Goal: Information Seeking & Learning: Learn about a topic

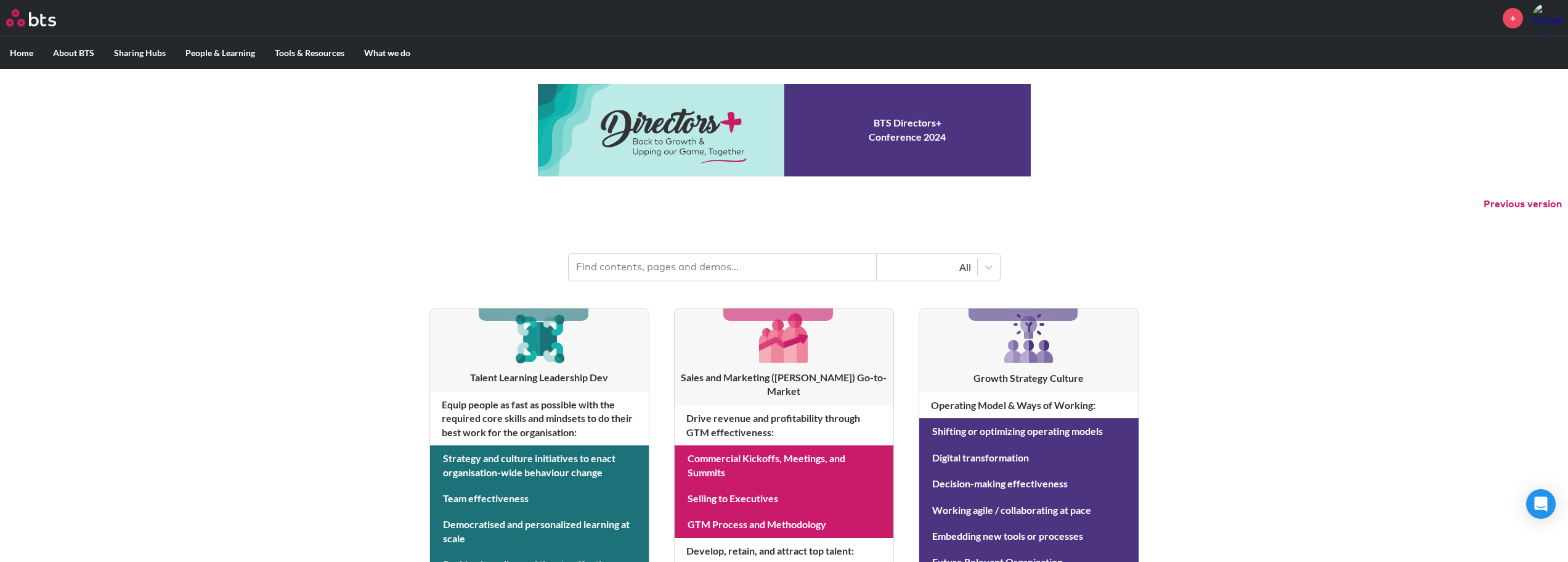
click at [732, 266] on input "text" at bounding box center [722, 266] width 308 height 27
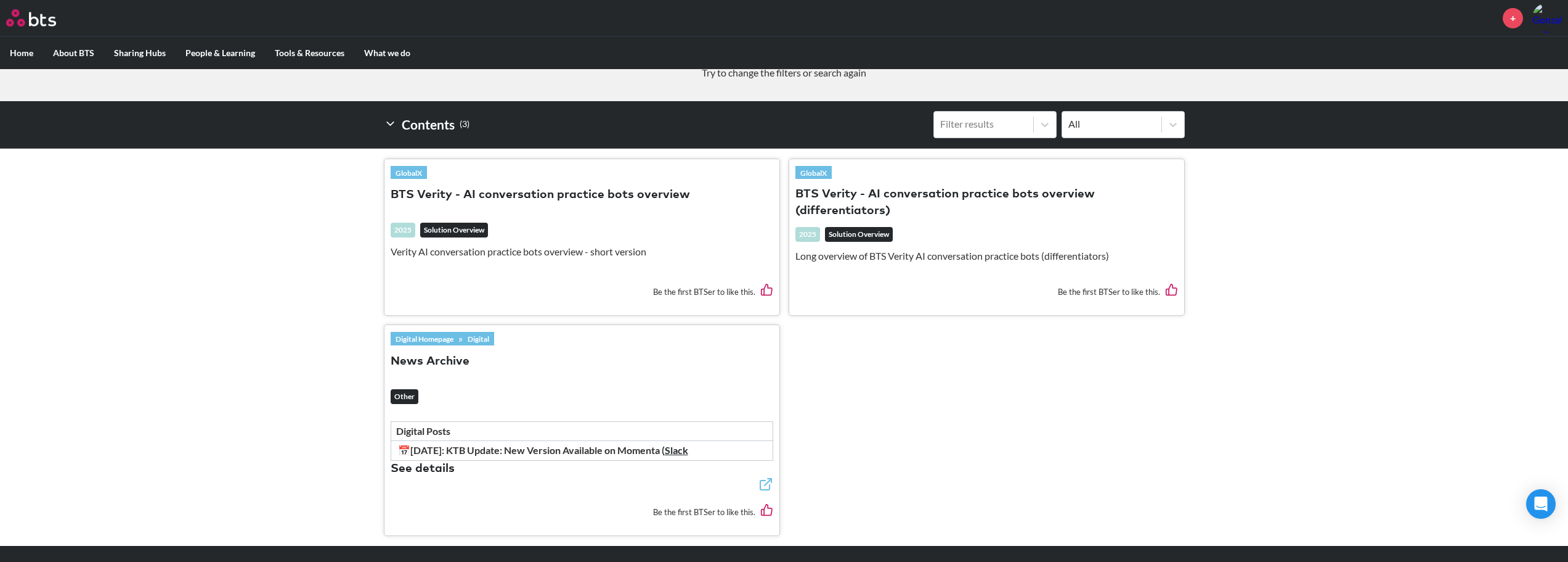
scroll to position [308, 0]
type input "verity"
click at [536, 196] on button "BTS Verity - AI conversation practice bots overview" at bounding box center [540, 195] width 300 height 17
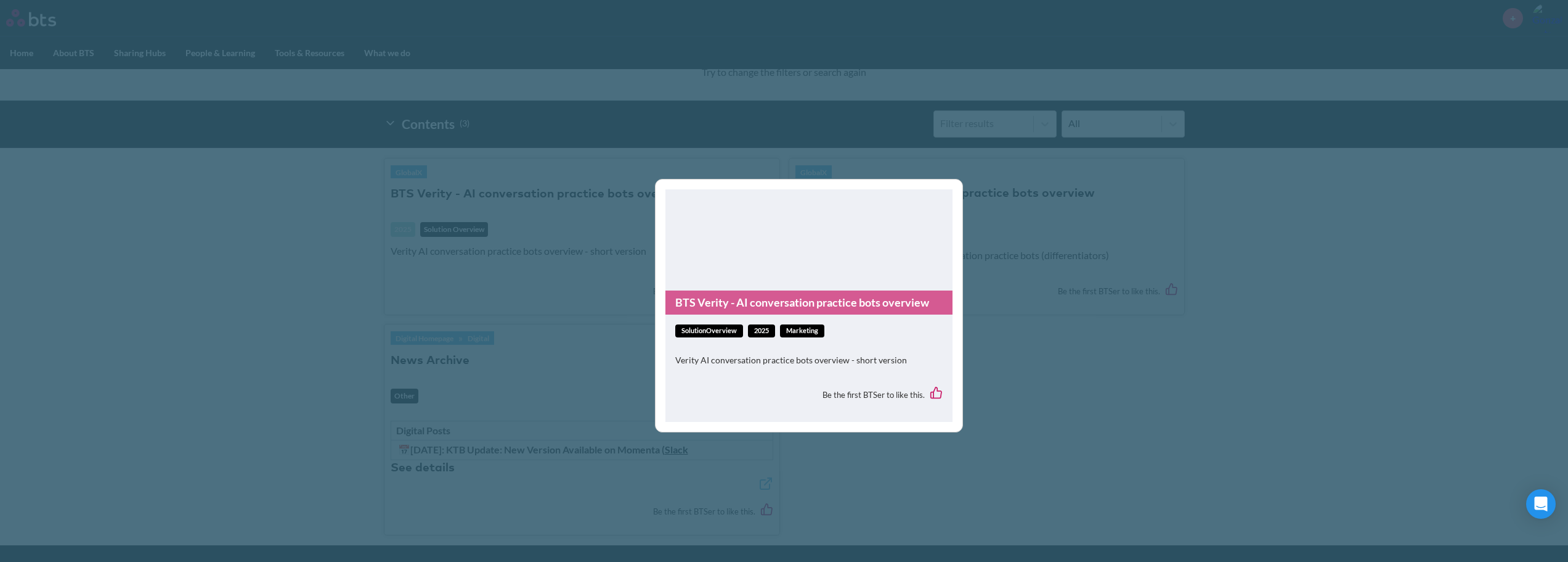
click at [785, 304] on link "BTS Verity - AI conversation practice bots overview" at bounding box center [809, 302] width 287 height 24
click at [1017, 346] on div "BTS Verity - AI conversation practice bots overview solutionOverview 2025 Marke…" at bounding box center [784, 281] width 1568 height 562
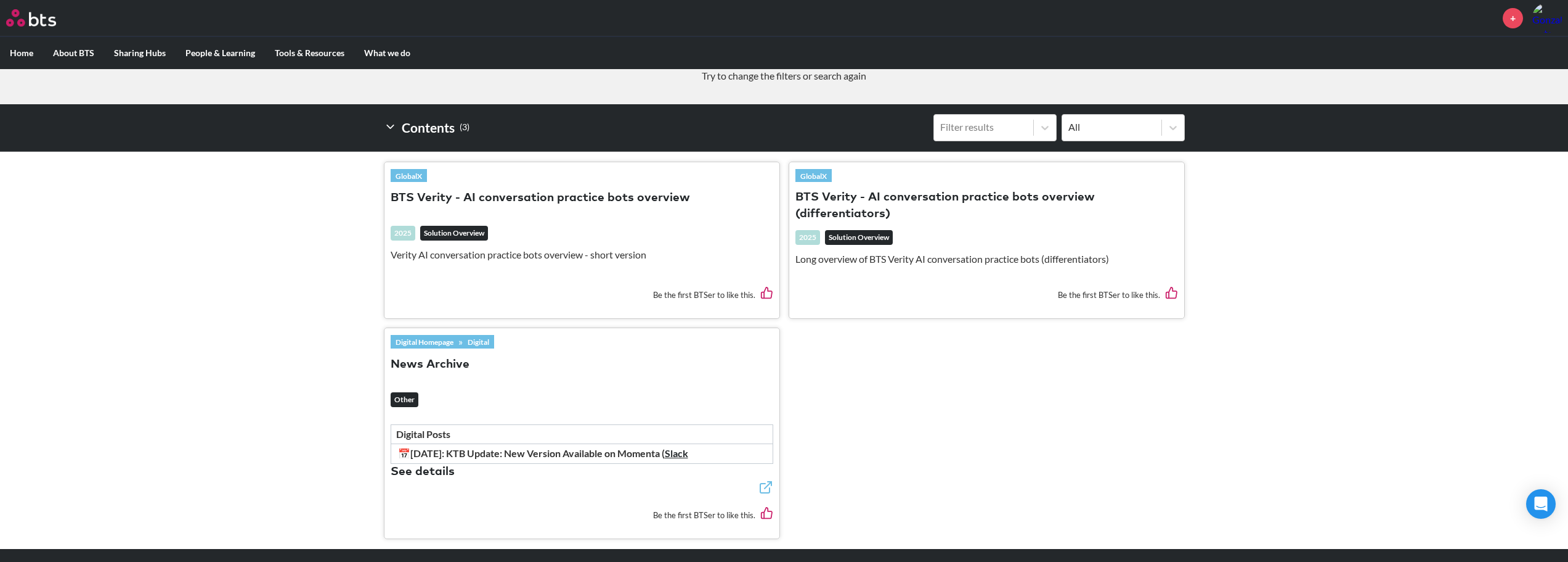
scroll to position [284, 0]
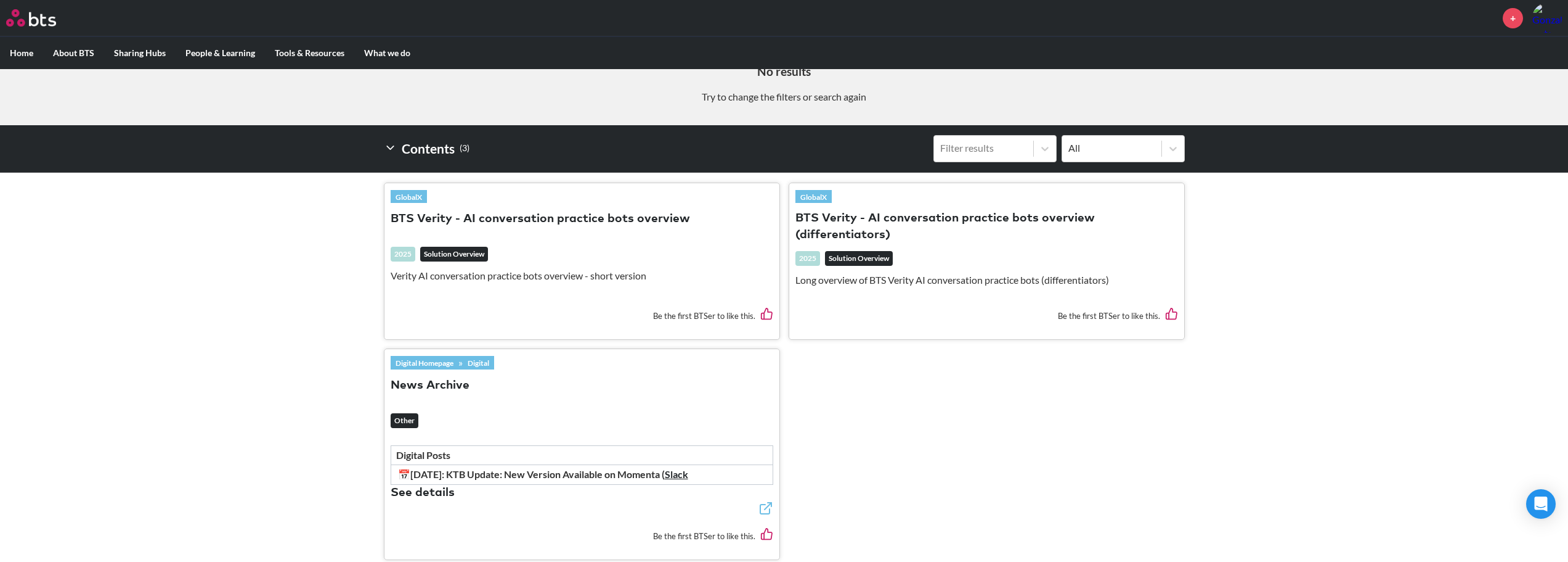
click at [1013, 411] on ul "GlobalX BTS Verity - AI conversation practice bots overview 2025 Solution Overv…" at bounding box center [784, 371] width 801 height 397
click at [840, 219] on button "BTS Verity - AI conversation practice bots overview (differentiators)" at bounding box center [986, 227] width 383 height 34
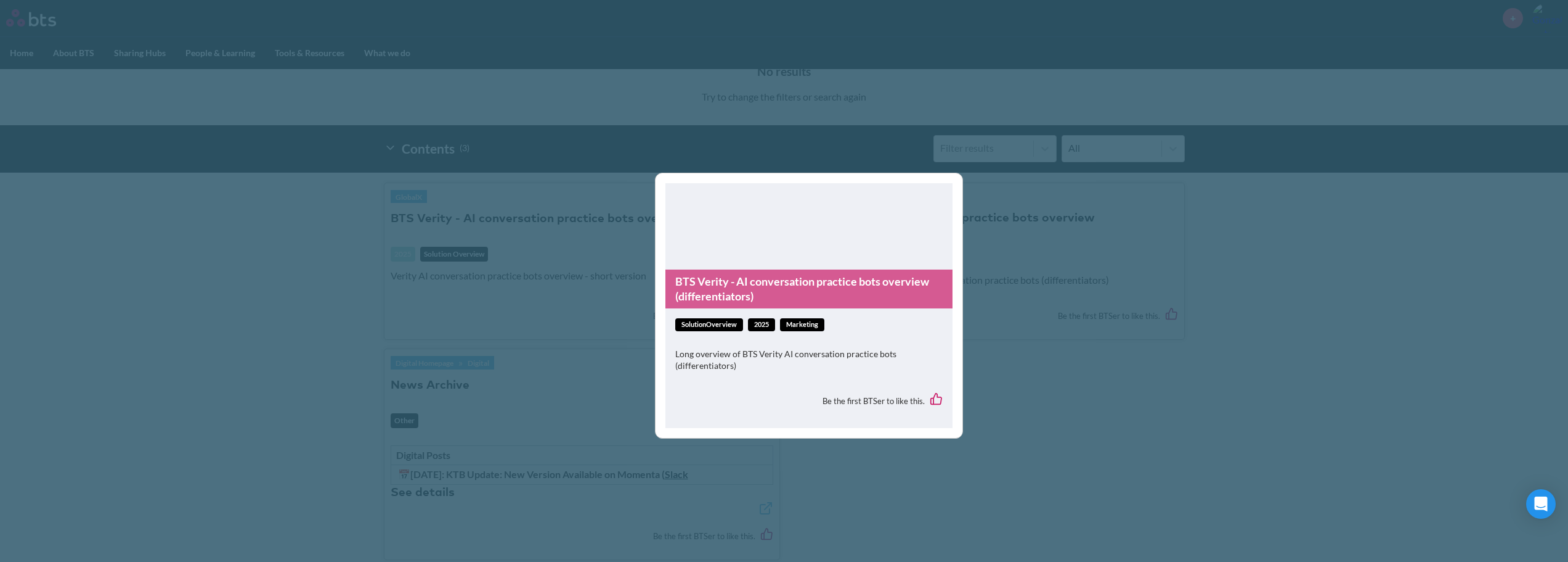
click at [727, 326] on span "solutionOverview" at bounding box center [709, 324] width 68 height 13
click at [796, 324] on span "Marketing" at bounding box center [802, 324] width 44 height 13
drag, startPoint x: 770, startPoint y: 354, endPoint x: 755, endPoint y: 370, distance: 21.9
click at [769, 355] on p "Long overview of BTS Verity AI conversation practice bots (differentiators)" at bounding box center [809, 359] width 267 height 24
click at [753, 371] on p "Long overview of BTS Verity AI conversation practice bots (differentiators)" at bounding box center [809, 359] width 267 height 24
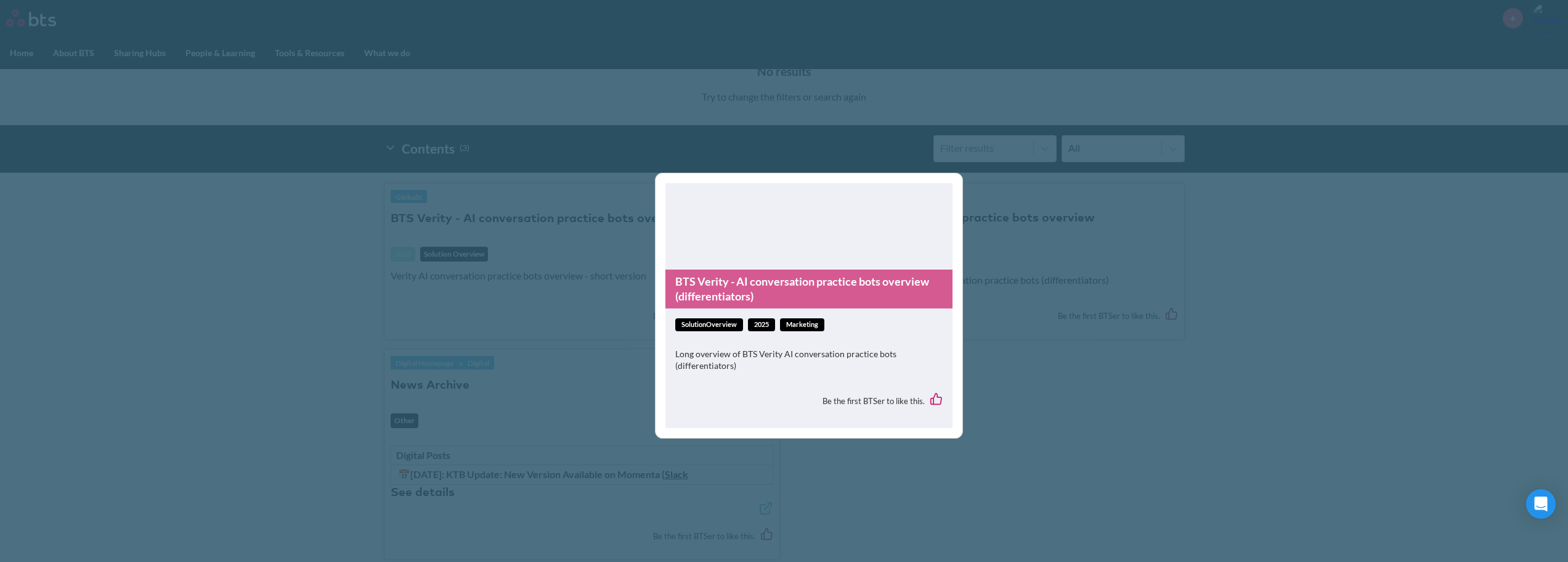
click at [776, 227] on figure "BTS Verity - AI conversation practice bots overview (differentiators)" at bounding box center [809, 246] width 287 height 125
click at [780, 272] on link "BTS Verity - AI conversation practice bots overview (differentiators)" at bounding box center [809, 288] width 287 height 39
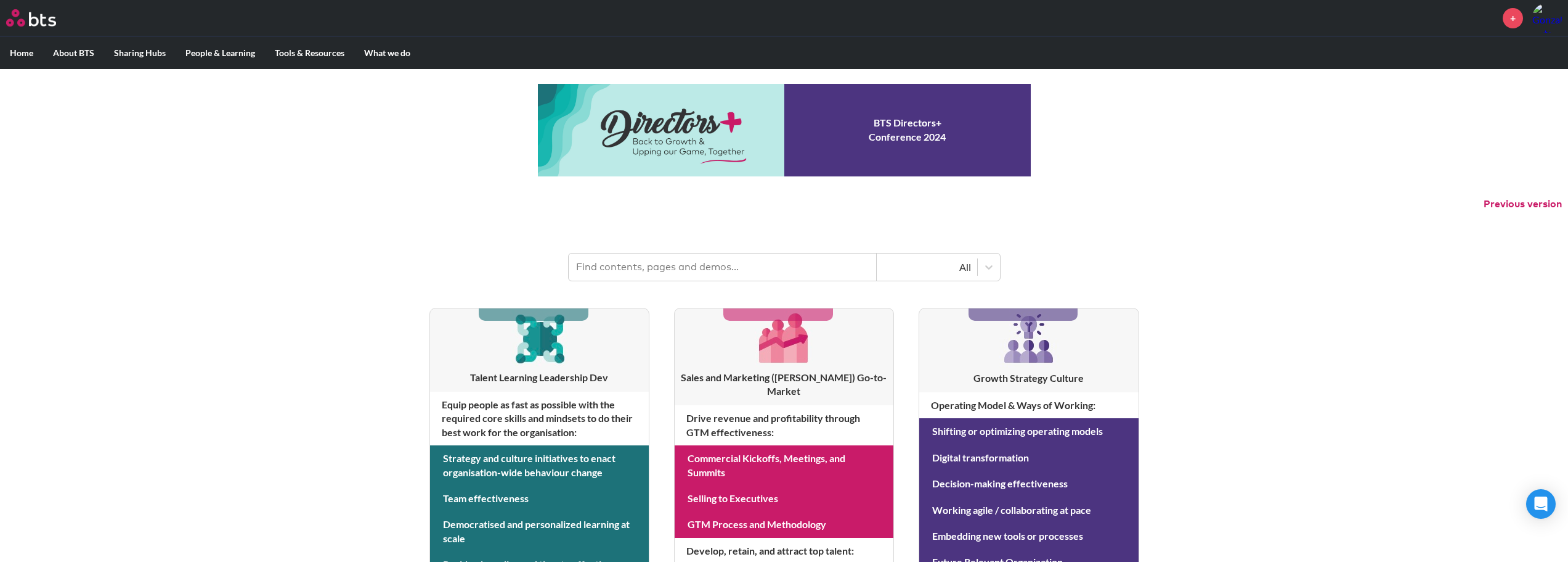
click at [737, 270] on input "text" at bounding box center [722, 266] width 308 height 27
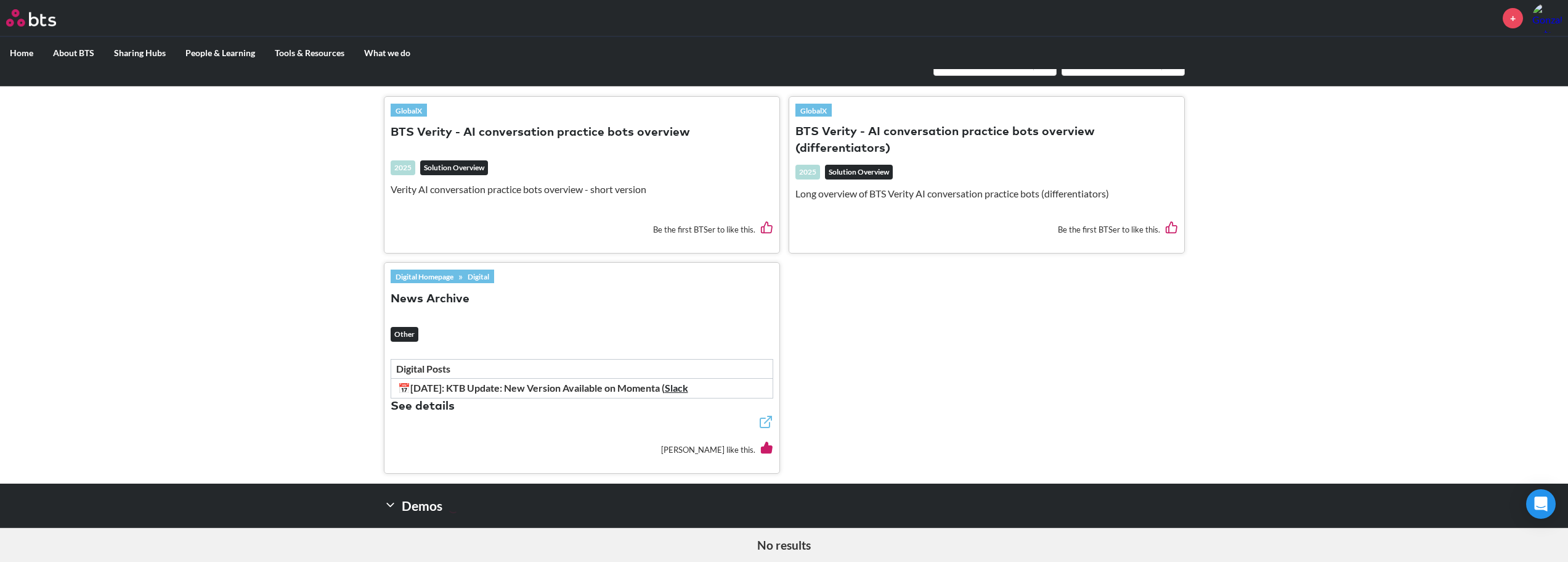
scroll to position [407, 0]
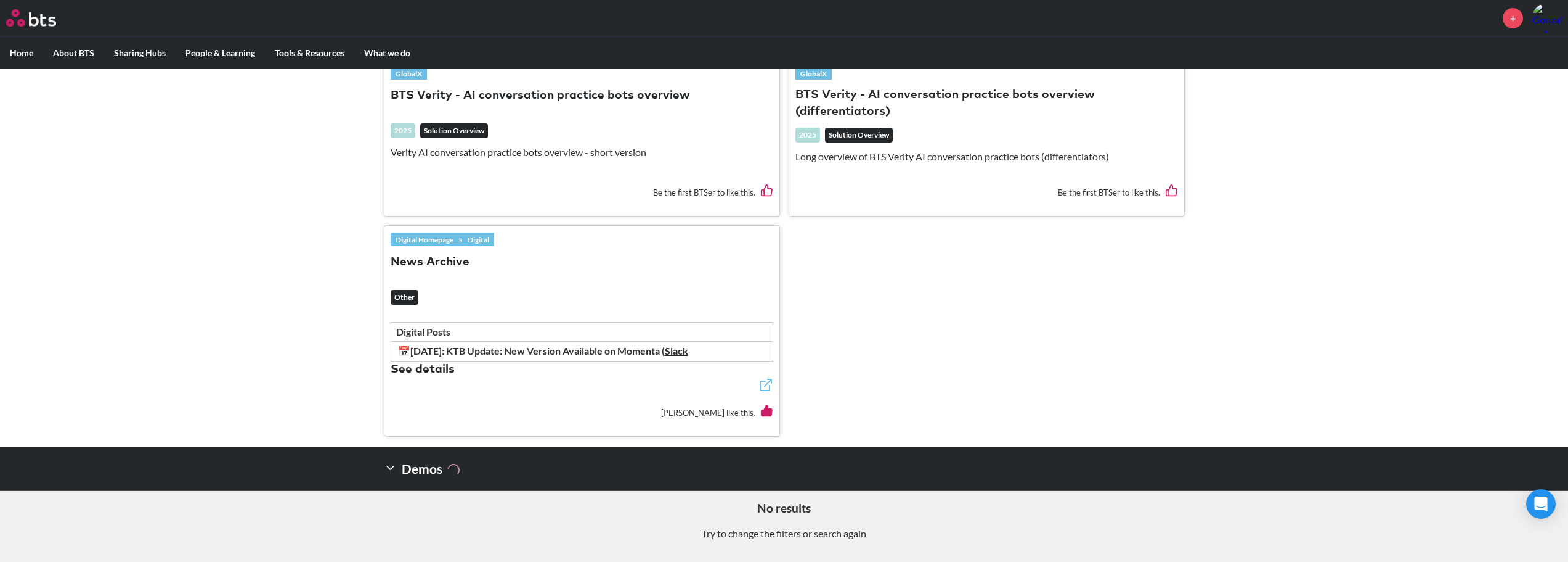
click at [393, 468] on icon at bounding box center [390, 467] width 13 height 13
click at [393, 468] on polyline at bounding box center [390, 468] width 7 height 3
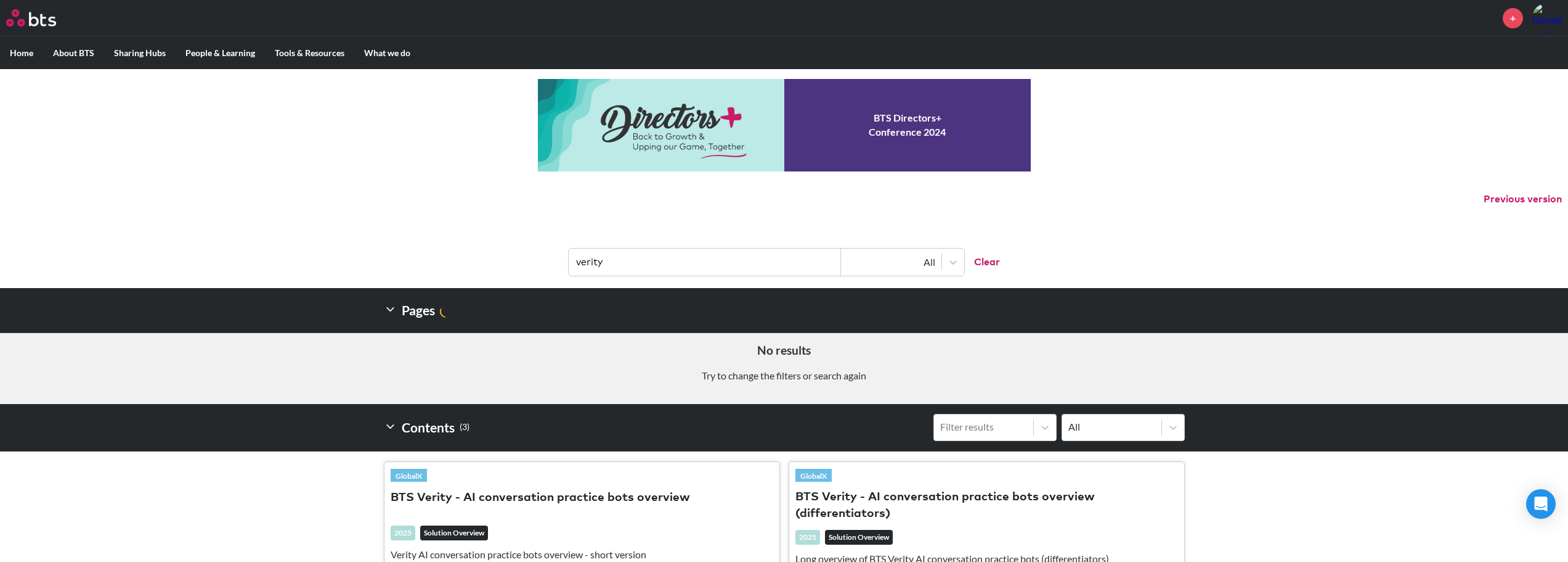
scroll to position [0, 0]
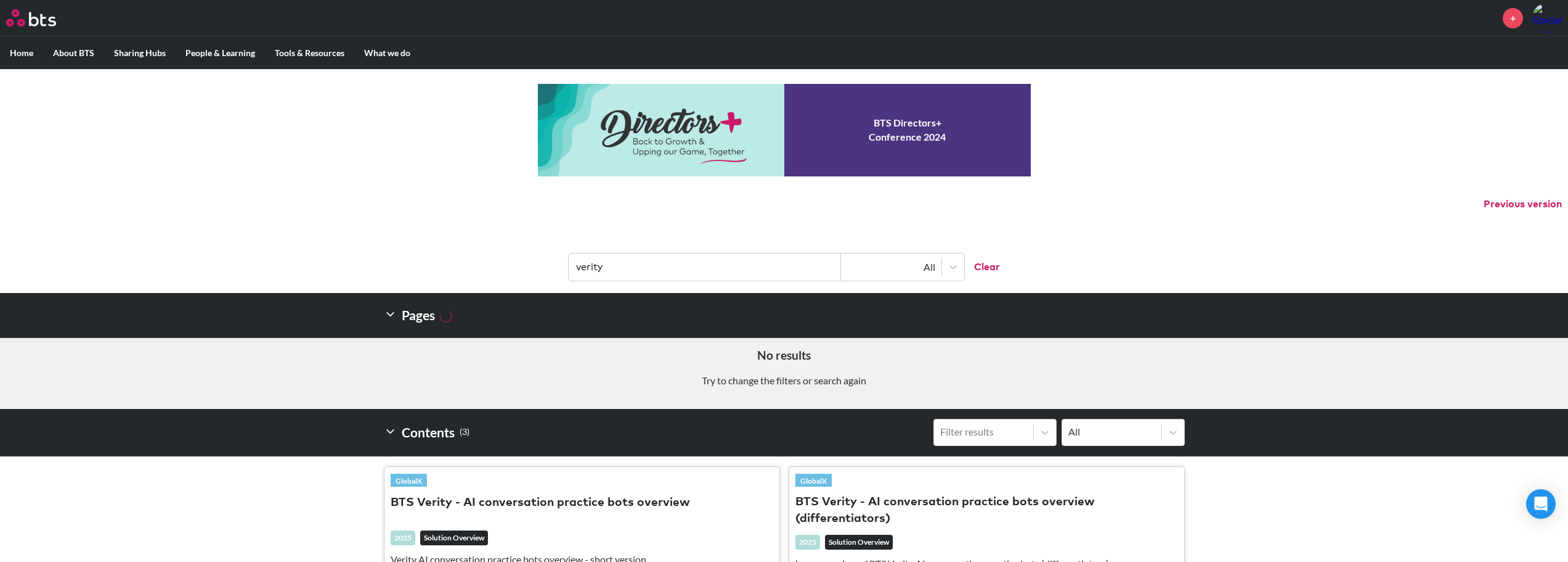
drag, startPoint x: 643, startPoint y: 266, endPoint x: 515, endPoint y: 248, distance: 129.3
click at [511, 249] on header "verity All Clear" at bounding box center [784, 261] width 1568 height 64
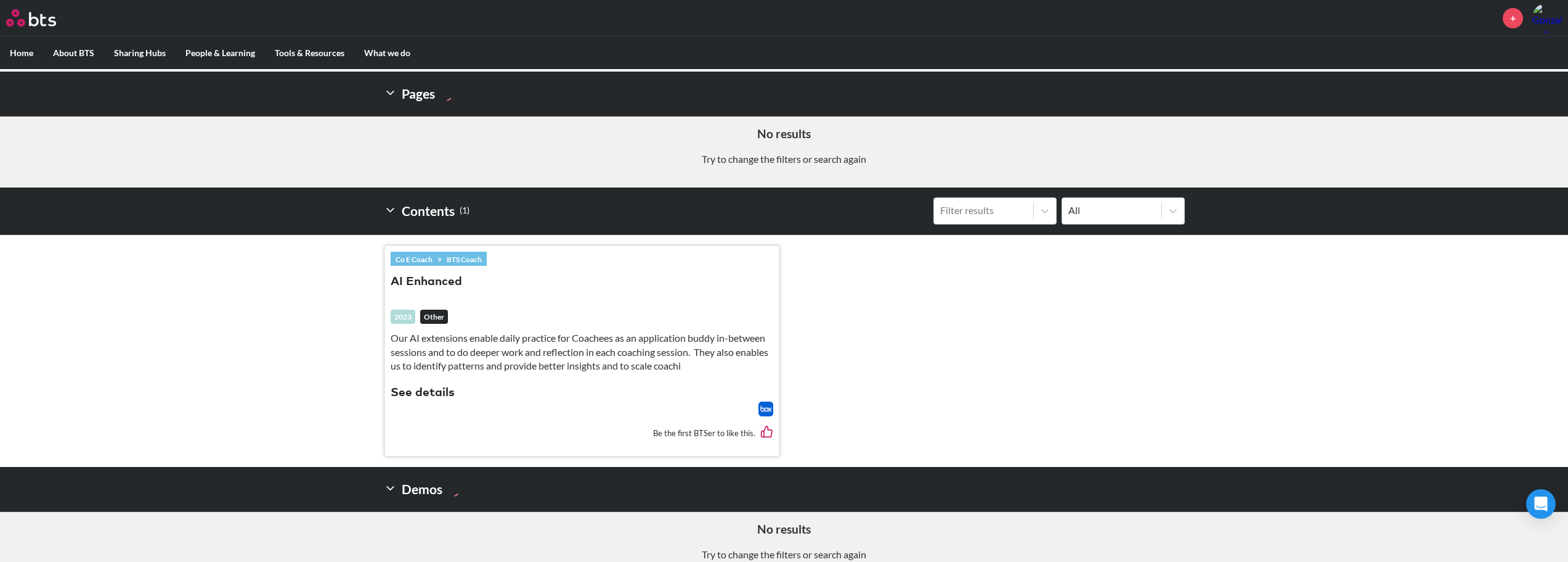
scroll to position [242, 0]
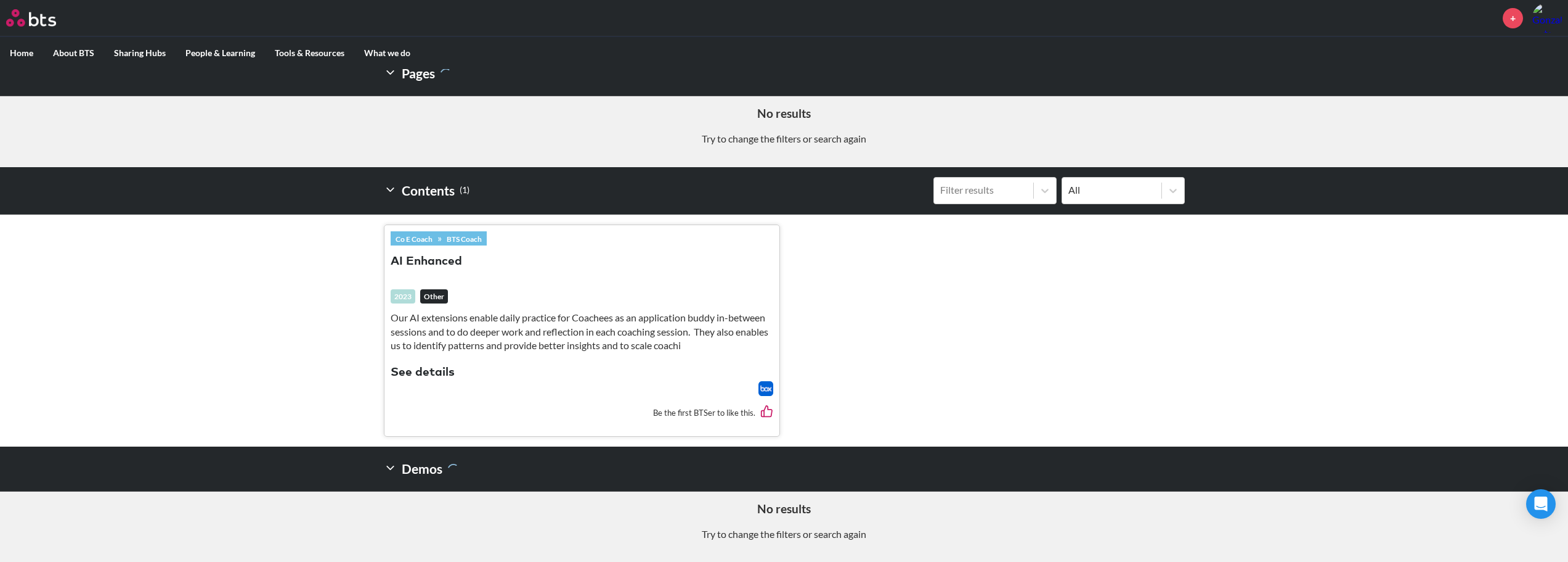
type input "Ai bot"
